Goal: Transaction & Acquisition: Purchase product/service

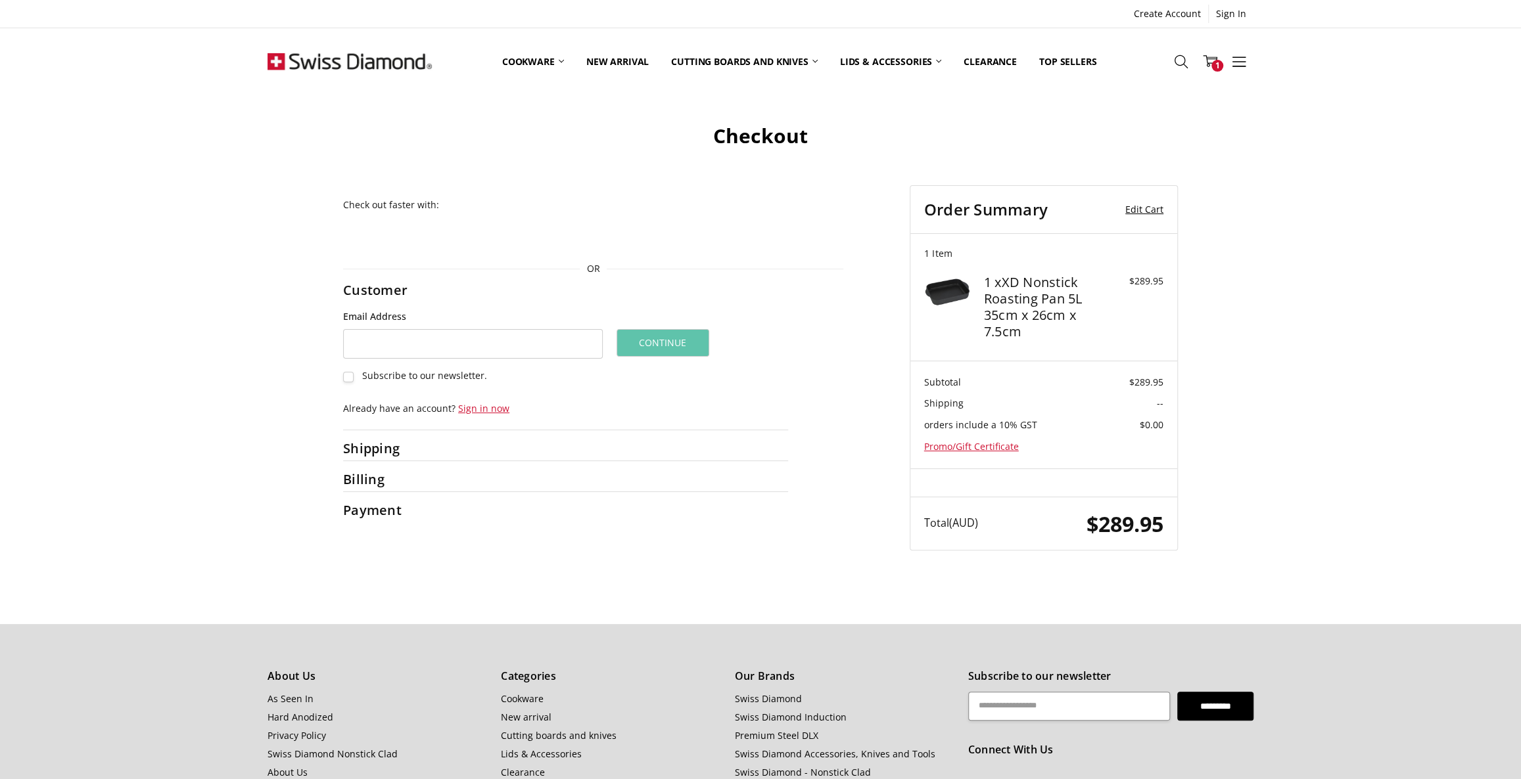
click at [1143, 210] on link "Edit Cart" at bounding box center [1135, 210] width 57 height 20
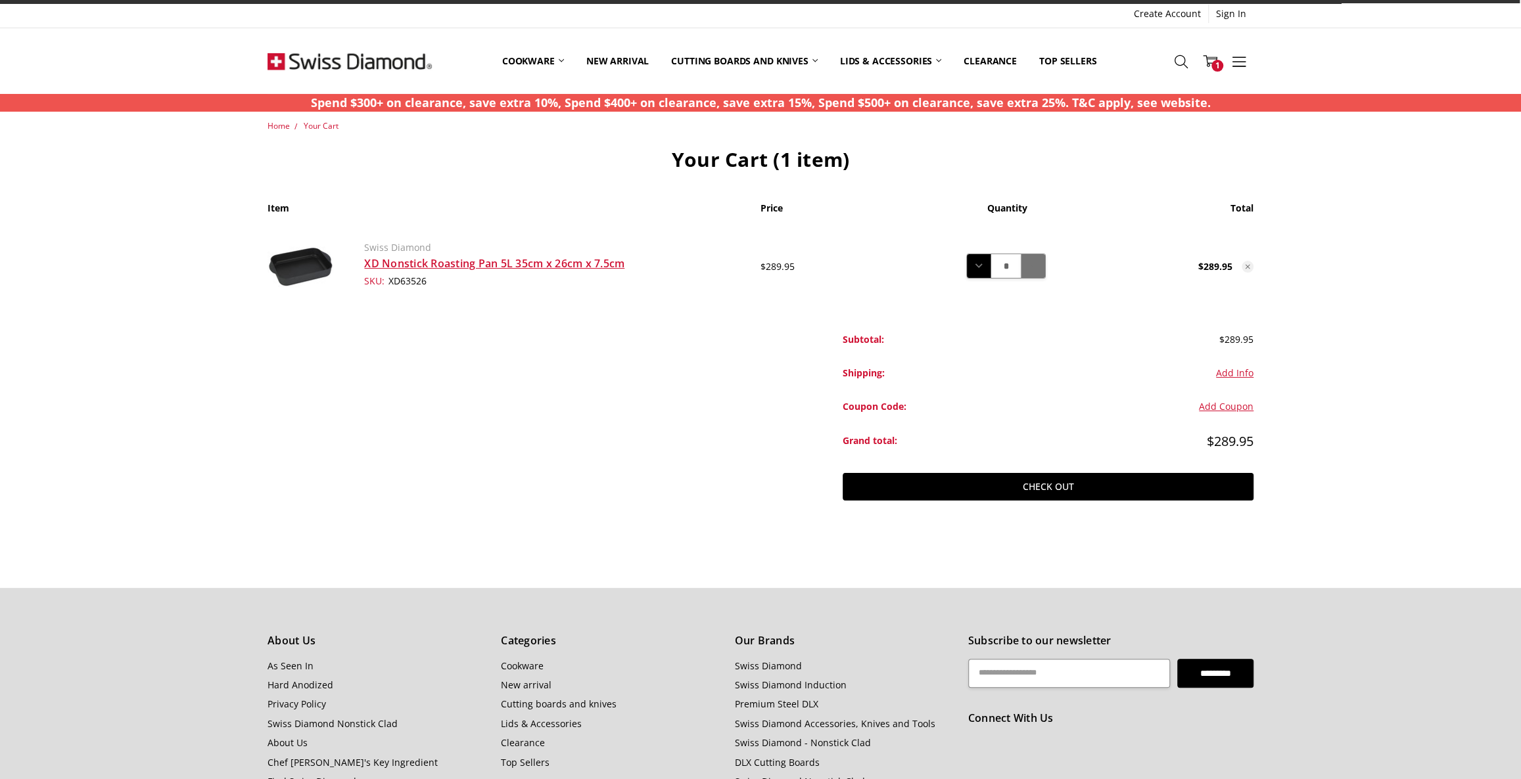
click at [1029, 262] on icon at bounding box center [1033, 266] width 14 height 14
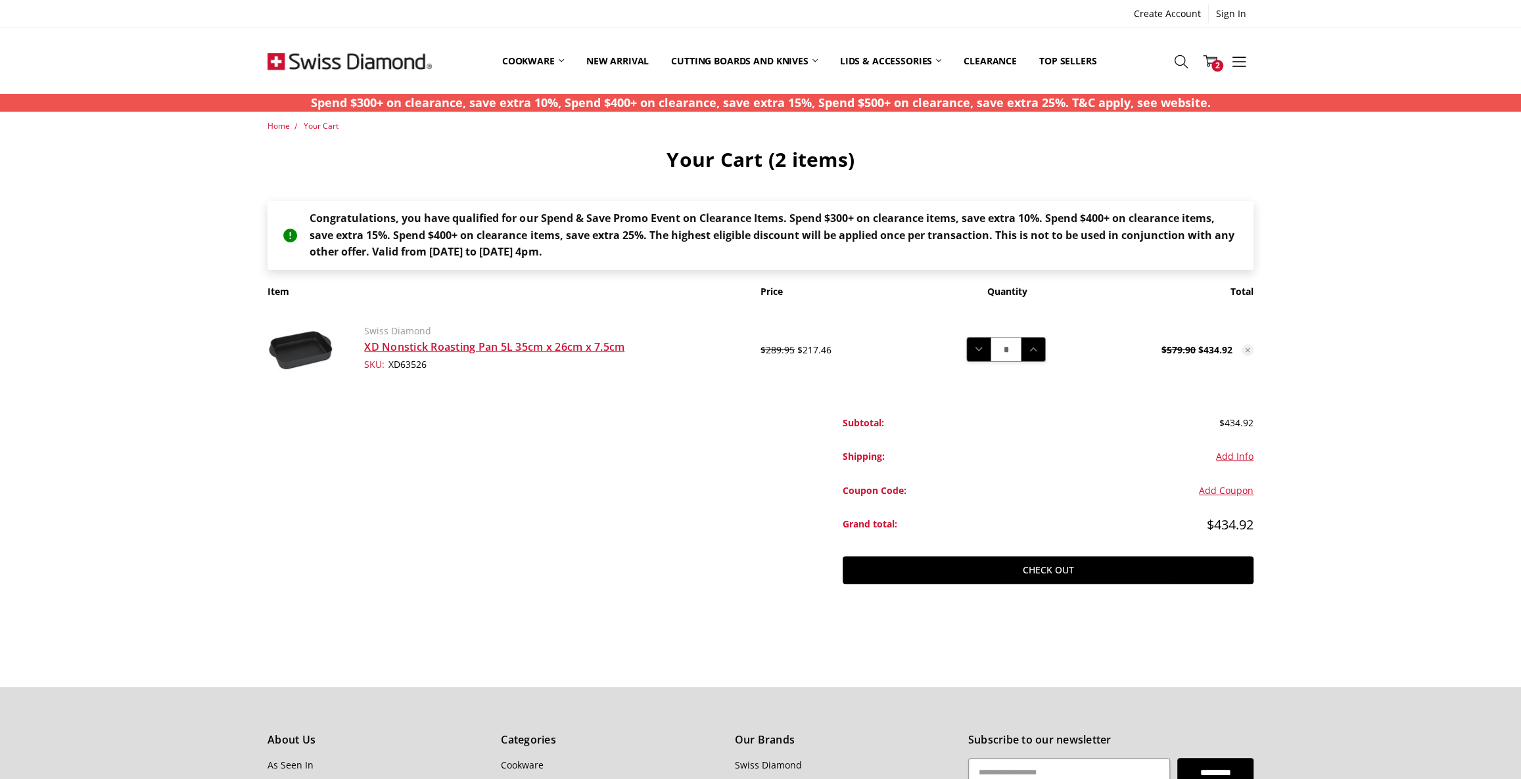
click at [591, 544] on main "Home Your Cart Your Cart (2 items) Congratulations, you have qualified for our …" at bounding box center [760, 374] width 1000 height 509
click at [599, 537] on main "Home Your Cart Your Cart (2 items) Congratulations, you have qualified for our …" at bounding box center [760, 374] width 1000 height 509
click at [1207, 55] on icon at bounding box center [1210, 61] width 14 height 14
click at [1201, 181] on link "View Cart" at bounding box center [1208, 184] width 60 height 22
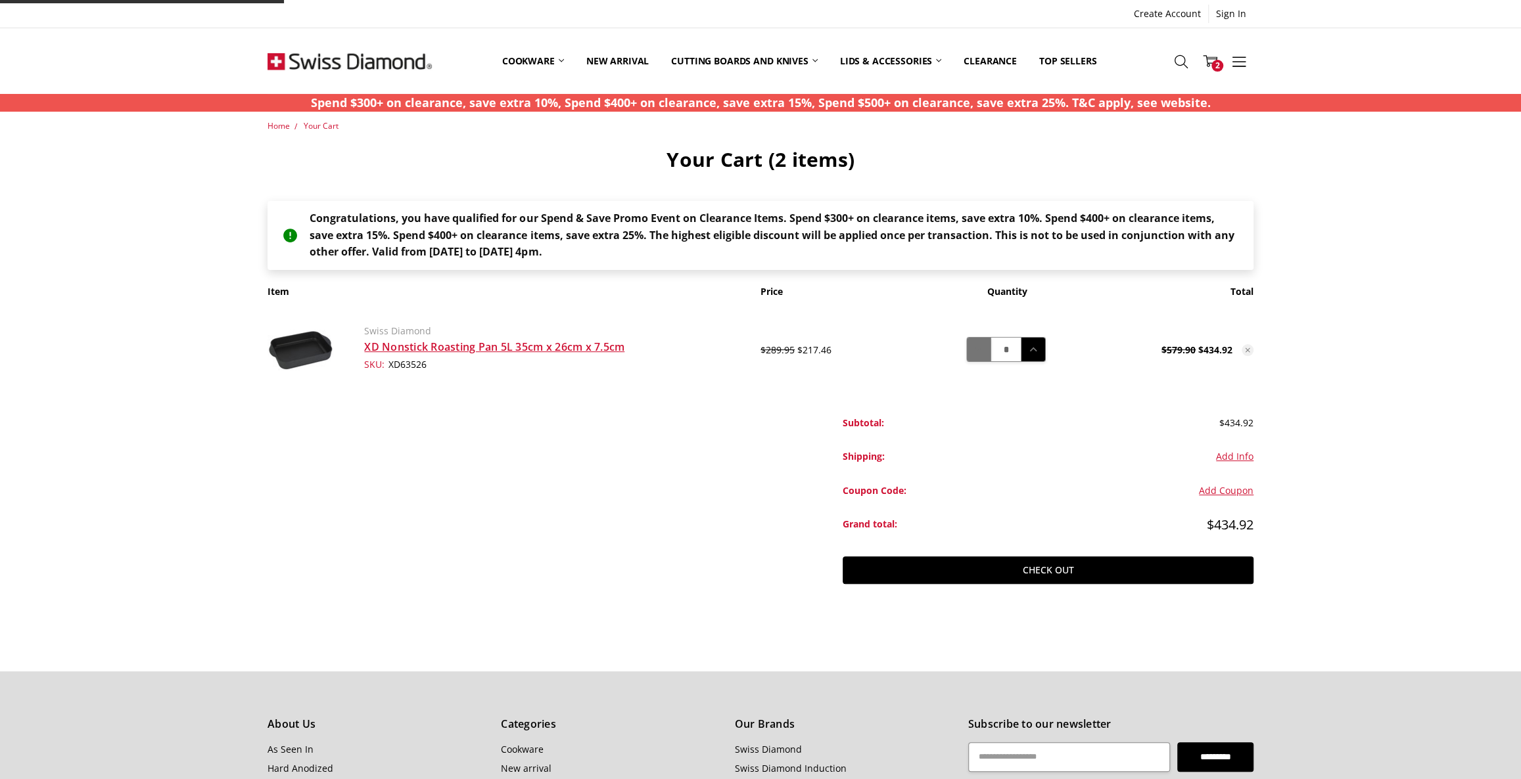
click at [971, 350] on icon at bounding box center [978, 349] width 14 height 14
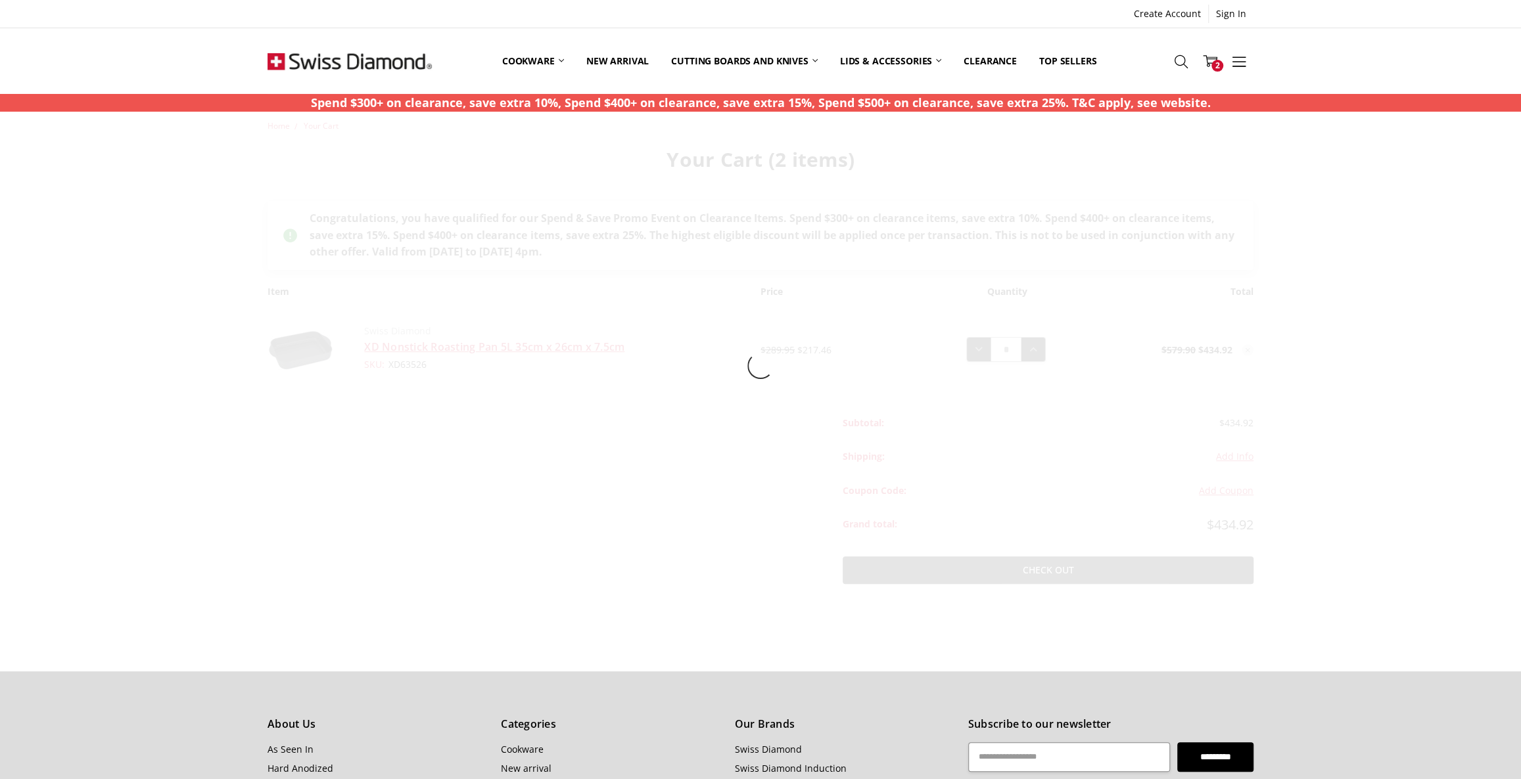
click at [973, 354] on div at bounding box center [760, 366] width 1045 height 493
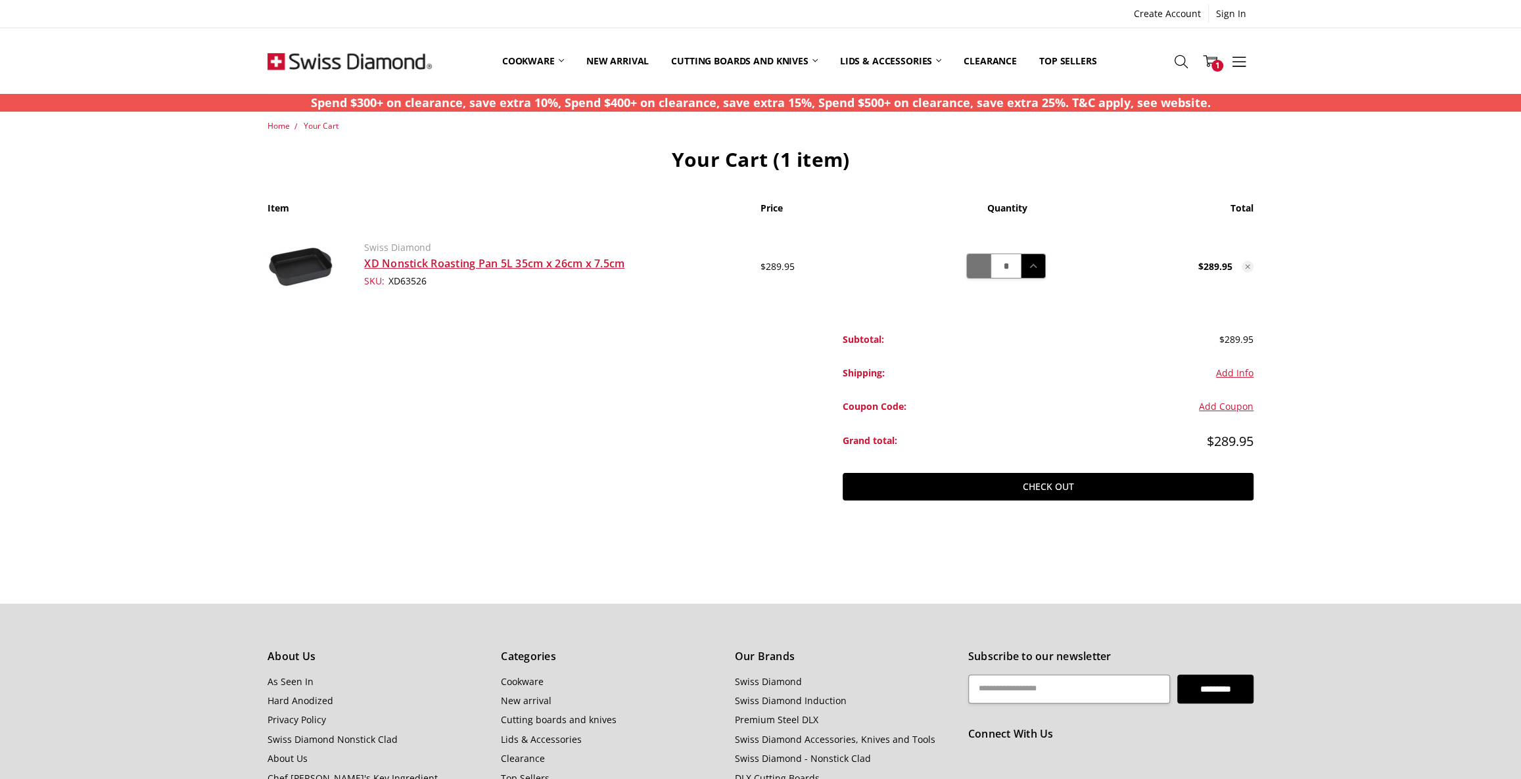
click at [977, 267] on icon at bounding box center [978, 266] width 14 height 14
